Goal: Task Accomplishment & Management: Manage account settings

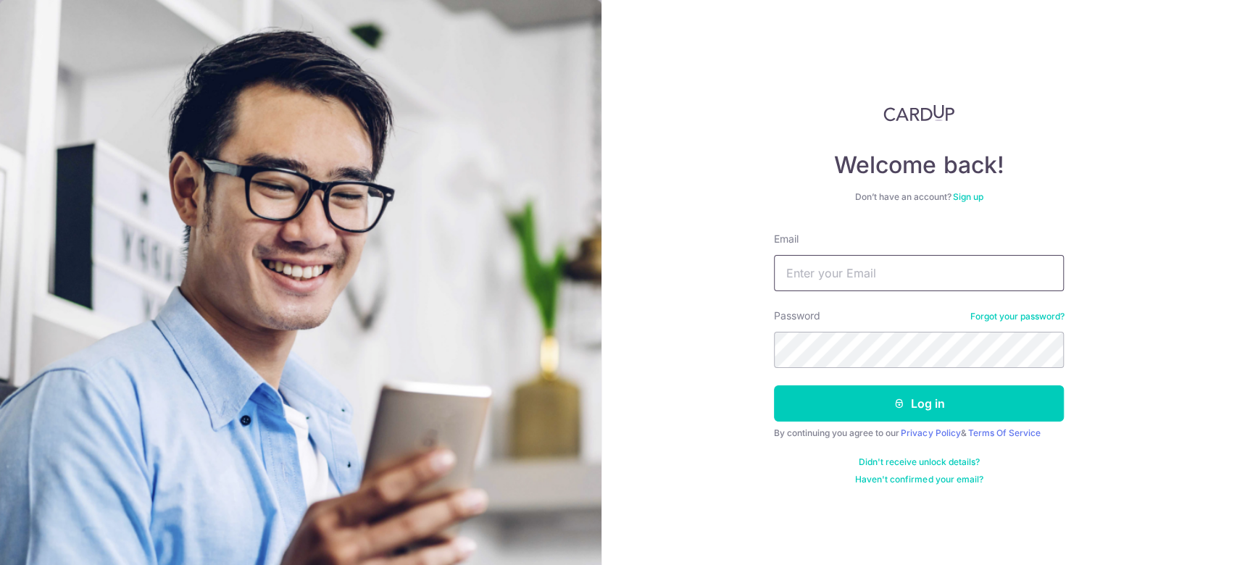
type input "[PERSON_NAME][EMAIL_ADDRESS][DOMAIN_NAME]"
drag, startPoint x: 0, startPoint y: 0, endPoint x: 882, endPoint y: 258, distance: 919.4
click at [882, 258] on input "[PERSON_NAME][EMAIL_ADDRESS][DOMAIN_NAME]" at bounding box center [919, 273] width 290 height 36
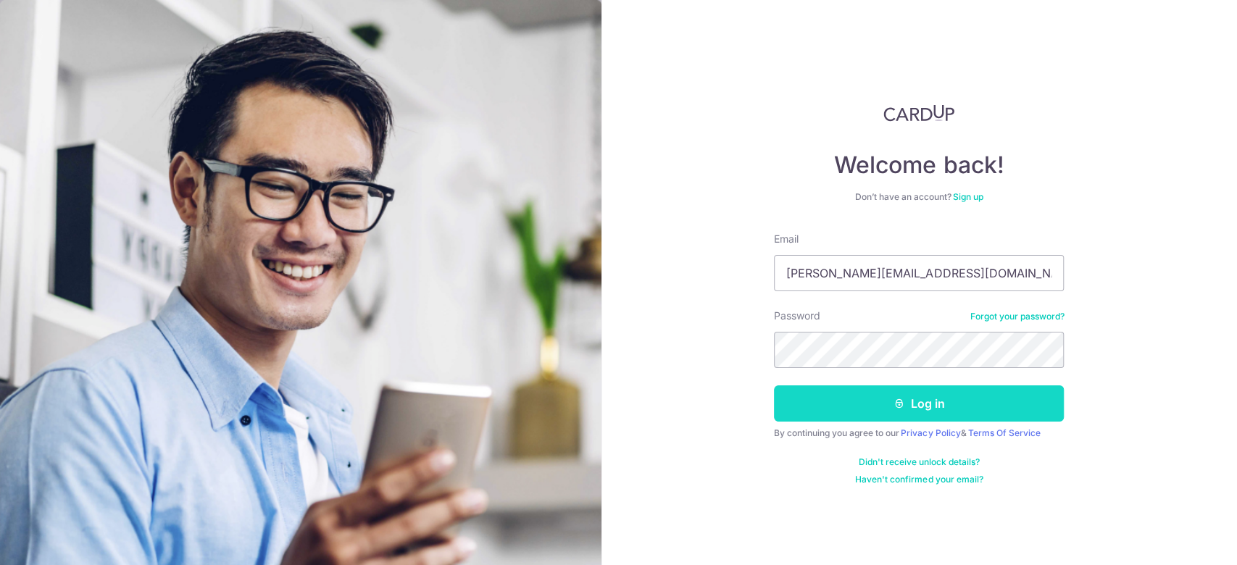
click at [817, 412] on button "Log in" at bounding box center [919, 403] width 290 height 36
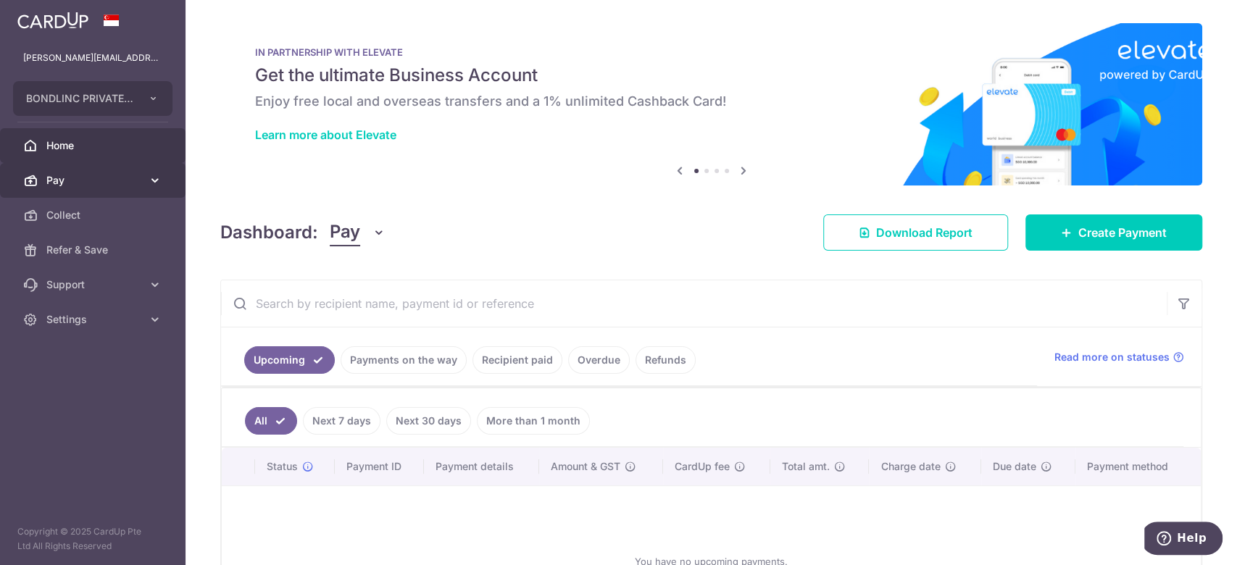
click at [142, 177] on link "Pay" at bounding box center [92, 180] width 185 height 35
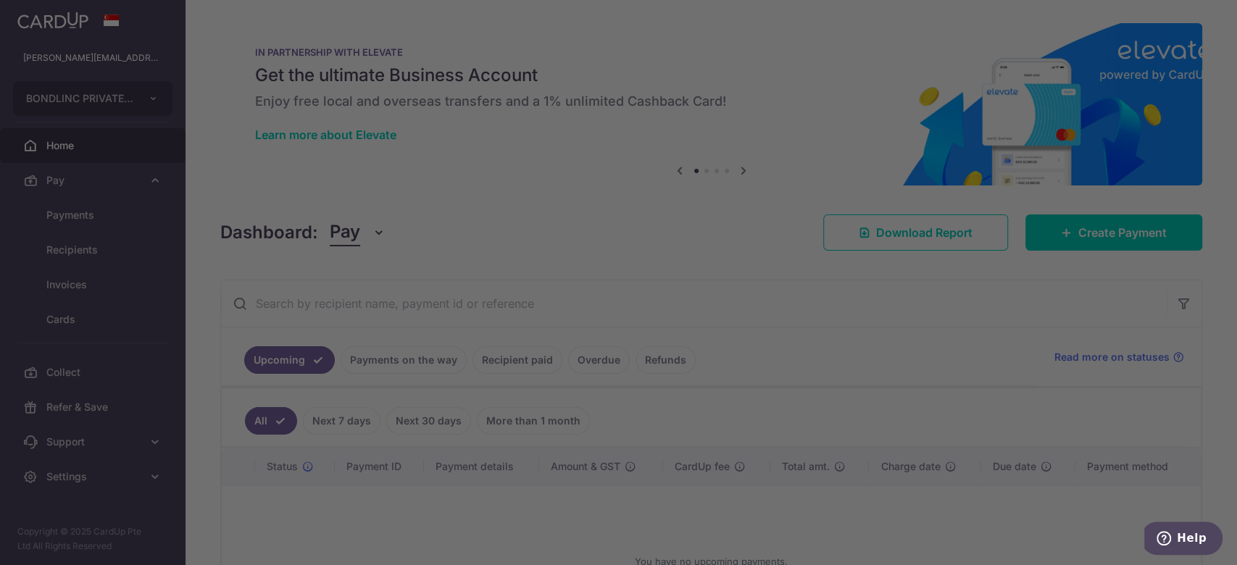
click at [64, 212] on div at bounding box center [624, 285] width 1249 height 571
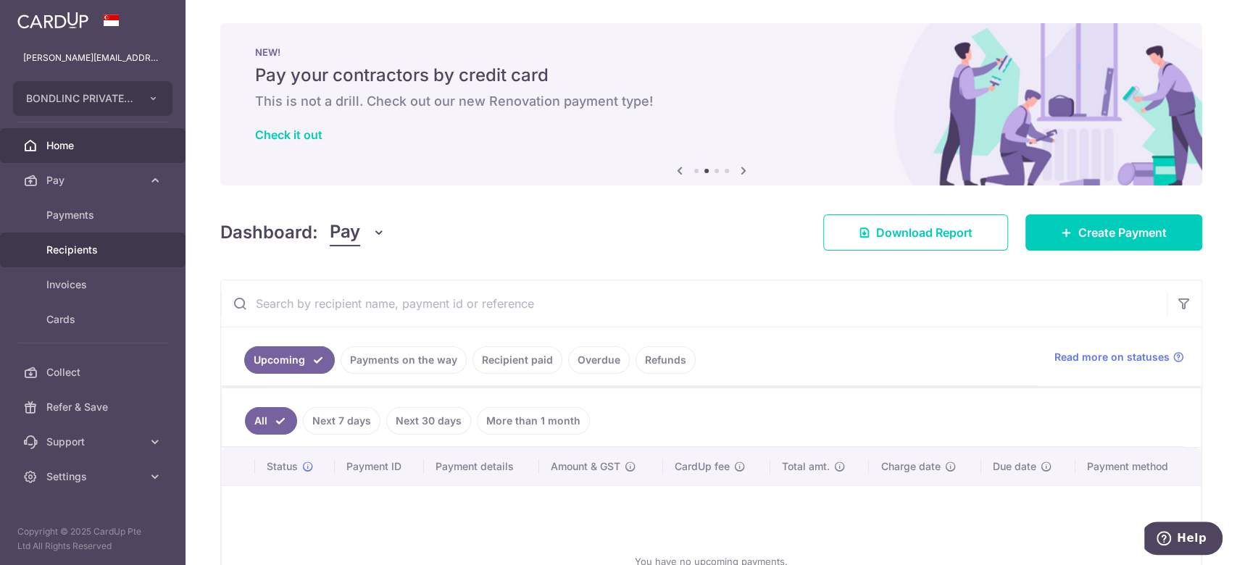
click at [88, 240] on link "Recipients" at bounding box center [92, 250] width 185 height 35
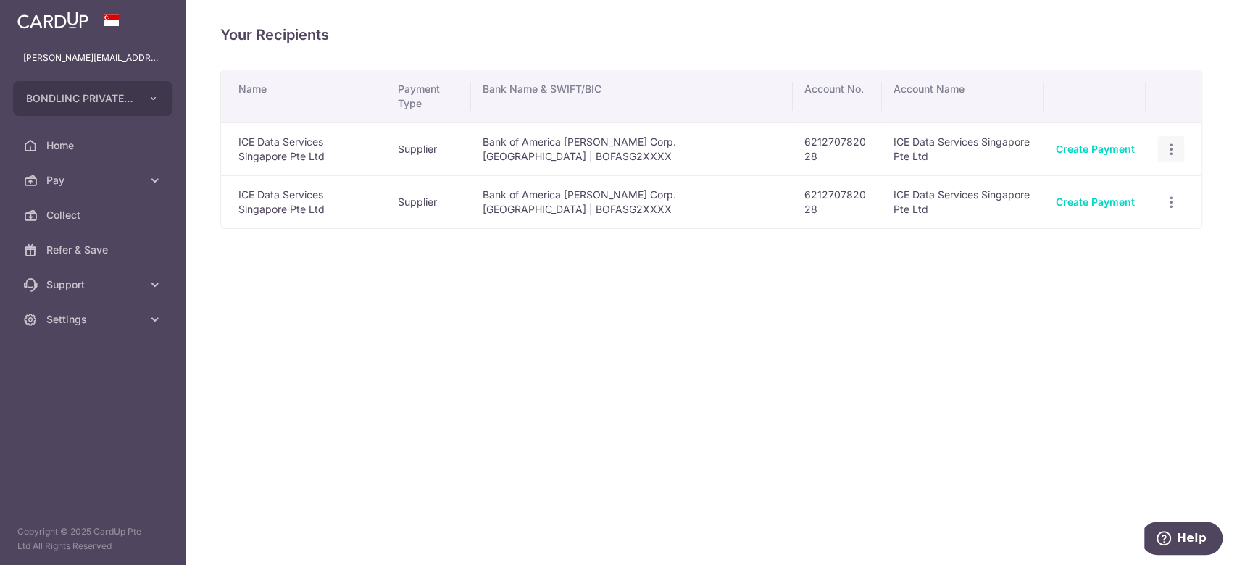
click at [1161, 146] on div "View/Edit Linked Payments" at bounding box center [1170, 149] width 27 height 27
click at [1171, 143] on icon "button" at bounding box center [1170, 149] width 15 height 15
click at [1143, 222] on span "Linked Payments" at bounding box center [1119, 224] width 93 height 14
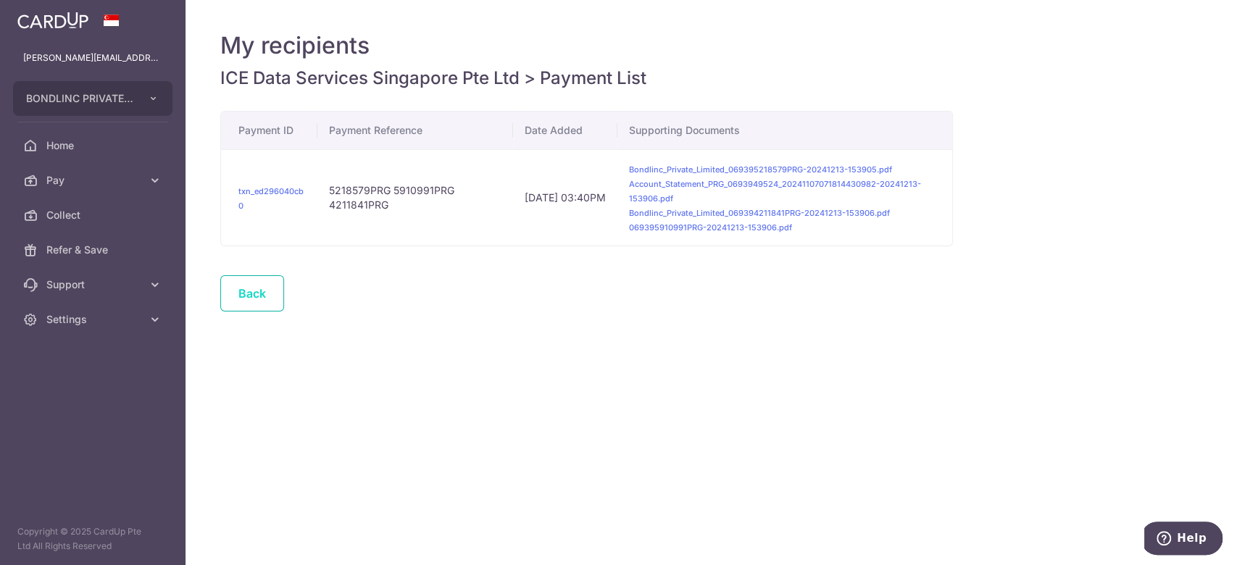
click at [250, 301] on link "Back" at bounding box center [252, 293] width 64 height 36
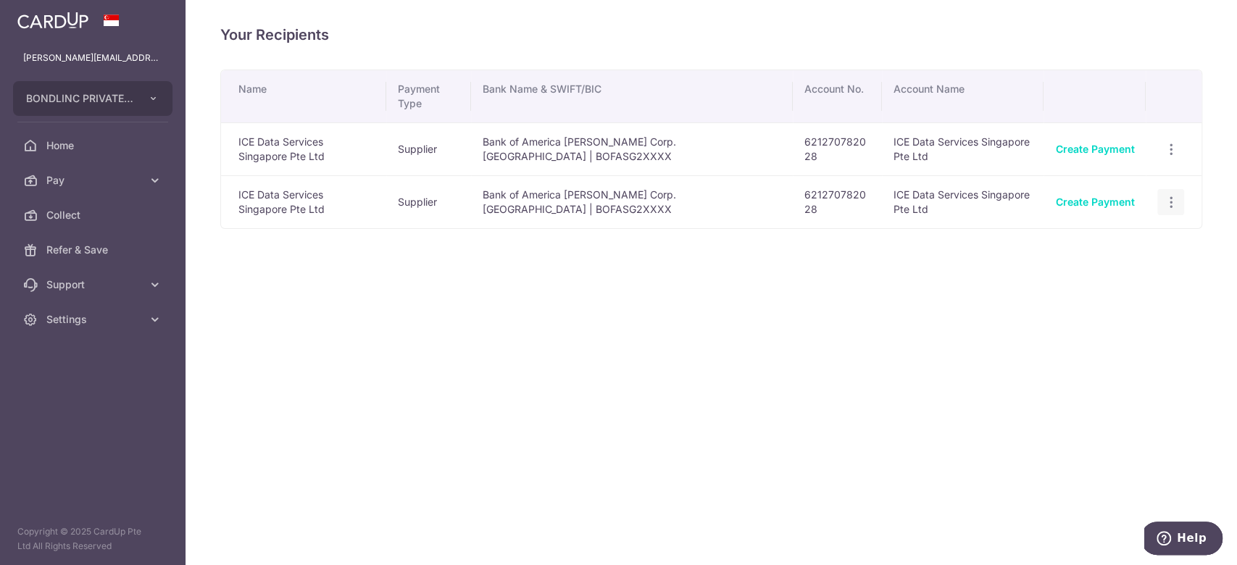
click at [1177, 203] on div "View/Edit Linked Payments" at bounding box center [1170, 202] width 27 height 27
click at [1170, 157] on icon "button" at bounding box center [1170, 149] width 15 height 15
click at [1120, 275] on span "Linked Payments" at bounding box center [1119, 277] width 93 height 14
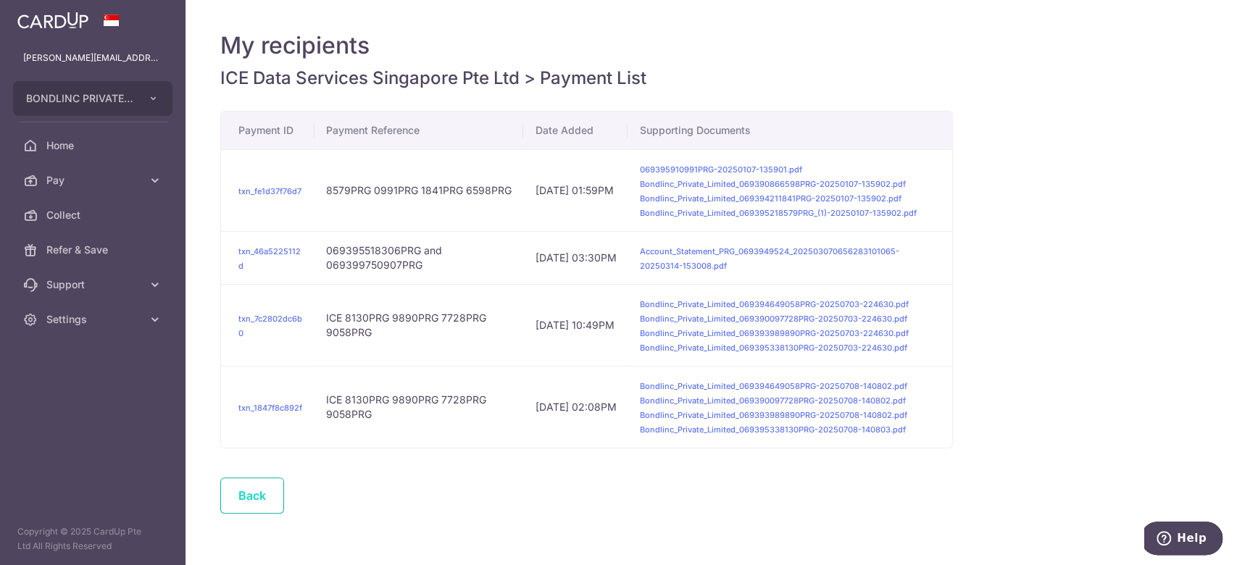
click at [266, 493] on link "Back" at bounding box center [252, 495] width 64 height 36
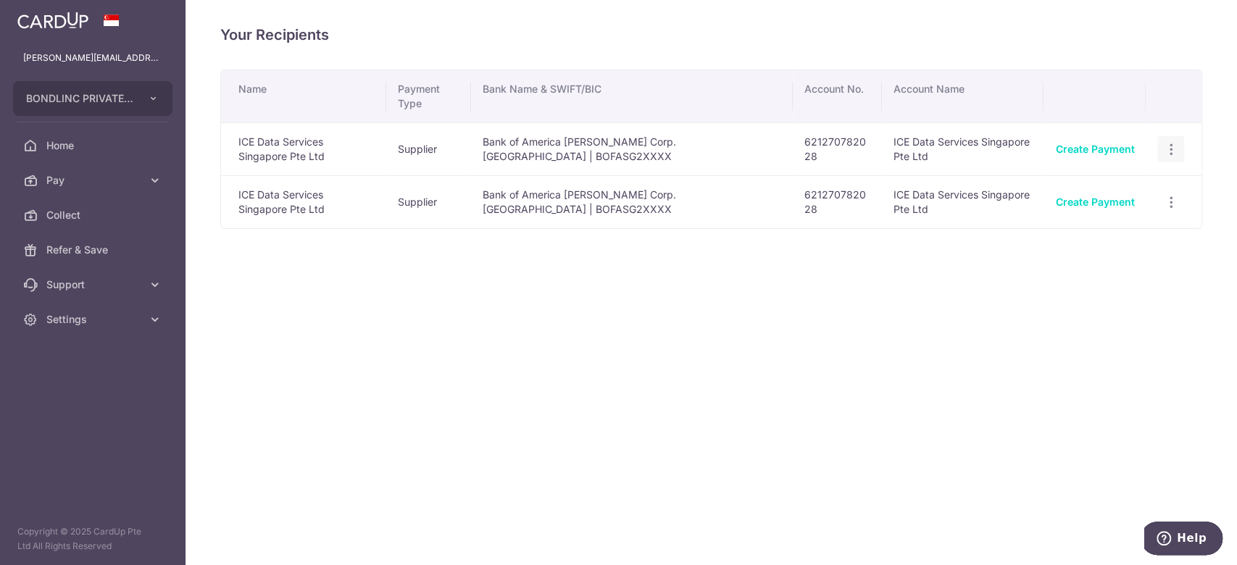
click at [1177, 151] on icon "button" at bounding box center [1170, 149] width 15 height 15
click at [1131, 191] on span "View/Edit" at bounding box center [1122, 188] width 99 height 17
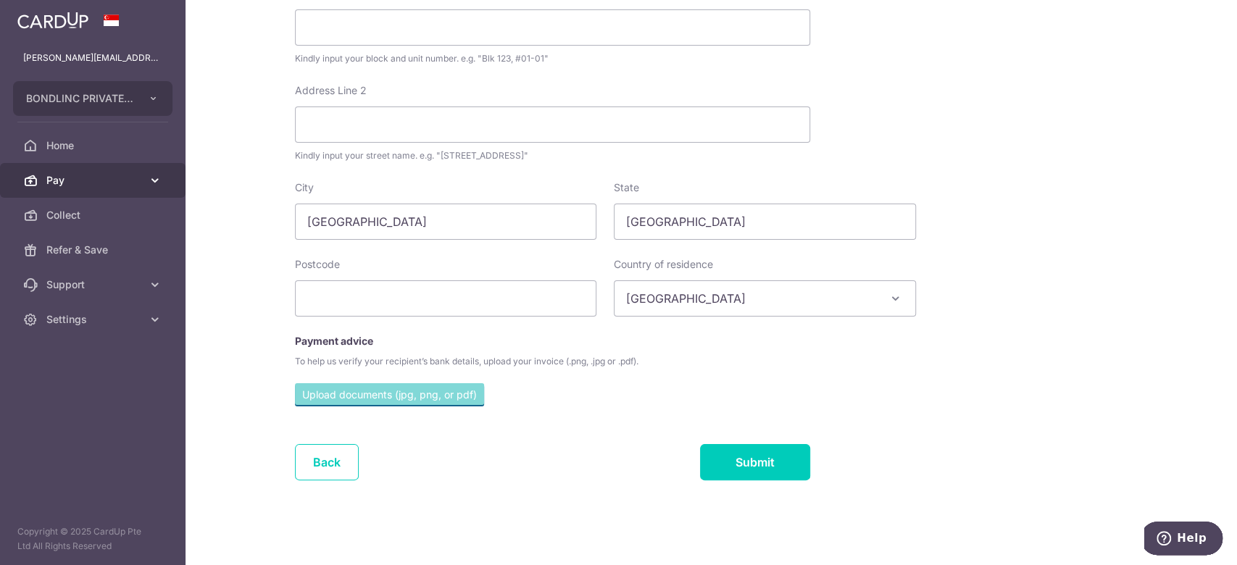
click at [145, 178] on link "Pay" at bounding box center [92, 180] width 185 height 35
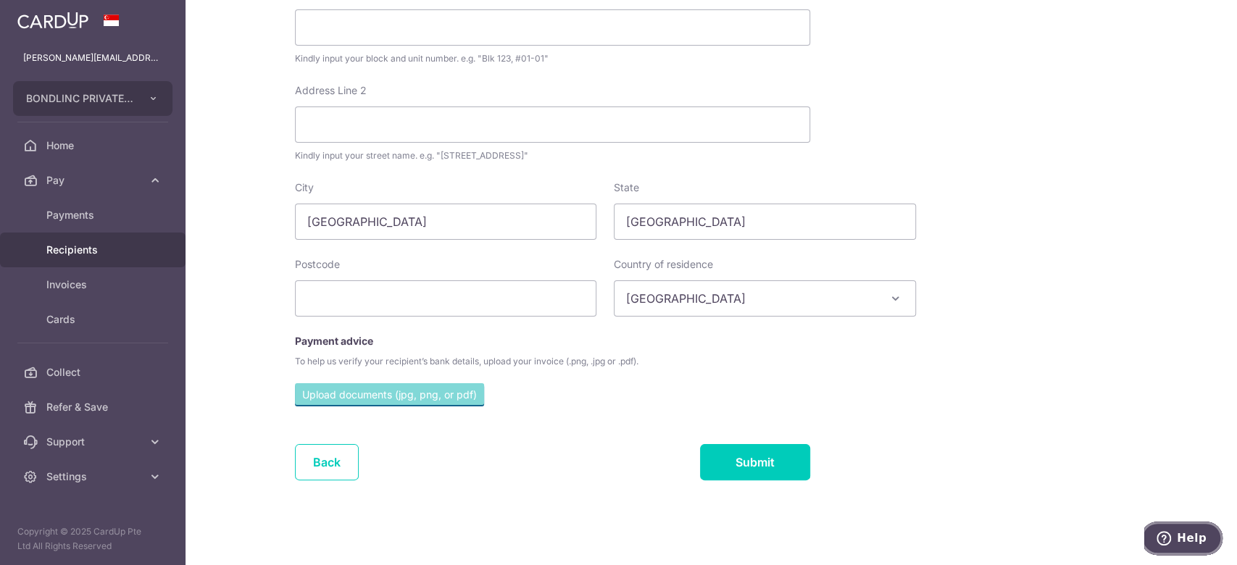
click at [1191, 539] on span "Help" at bounding box center [1192, 538] width 30 height 13
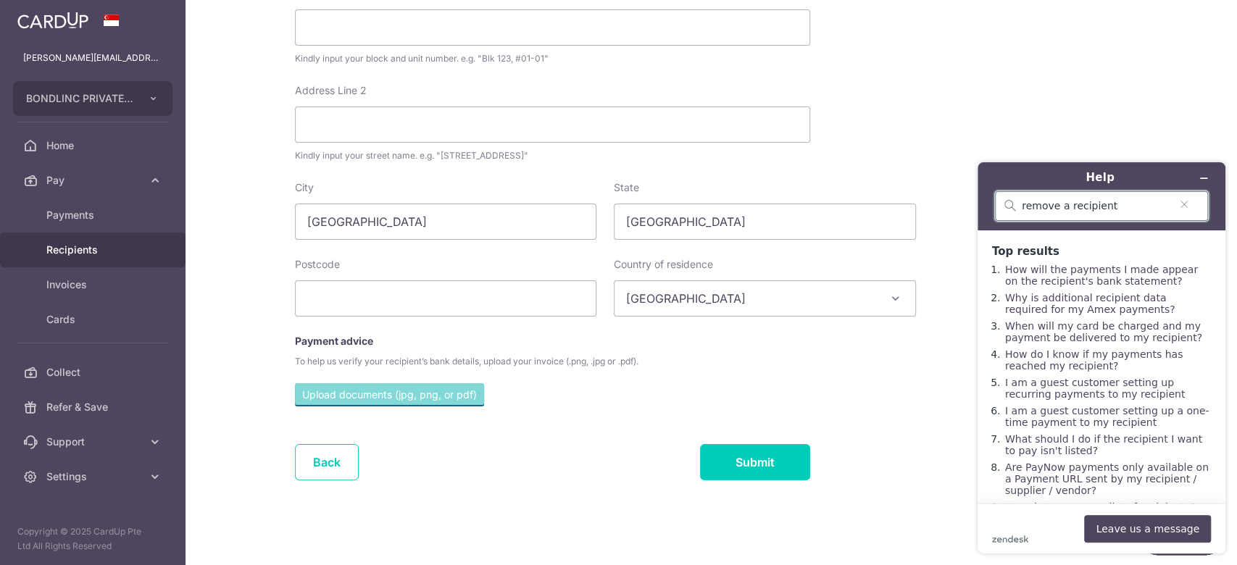
click at [1040, 203] on input "remove a recipient" at bounding box center [1096, 206] width 148 height 13
type input "delete a recipient"
